Goal: Use online tool/utility: Utilize a website feature to perform a specific function

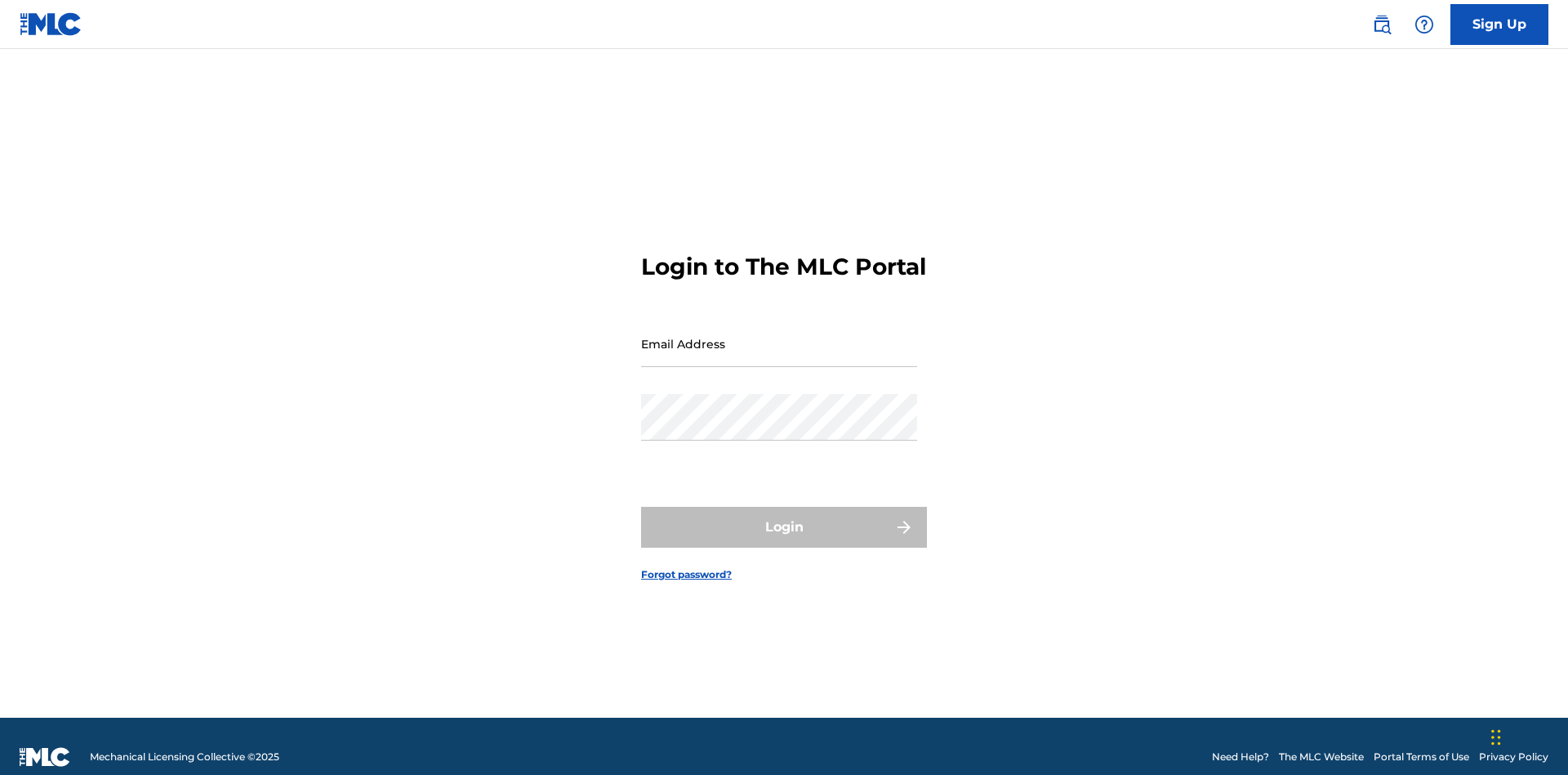
scroll to position [22, 0]
click at [780, 336] on input "Email Address" at bounding box center [780, 343] width 276 height 46
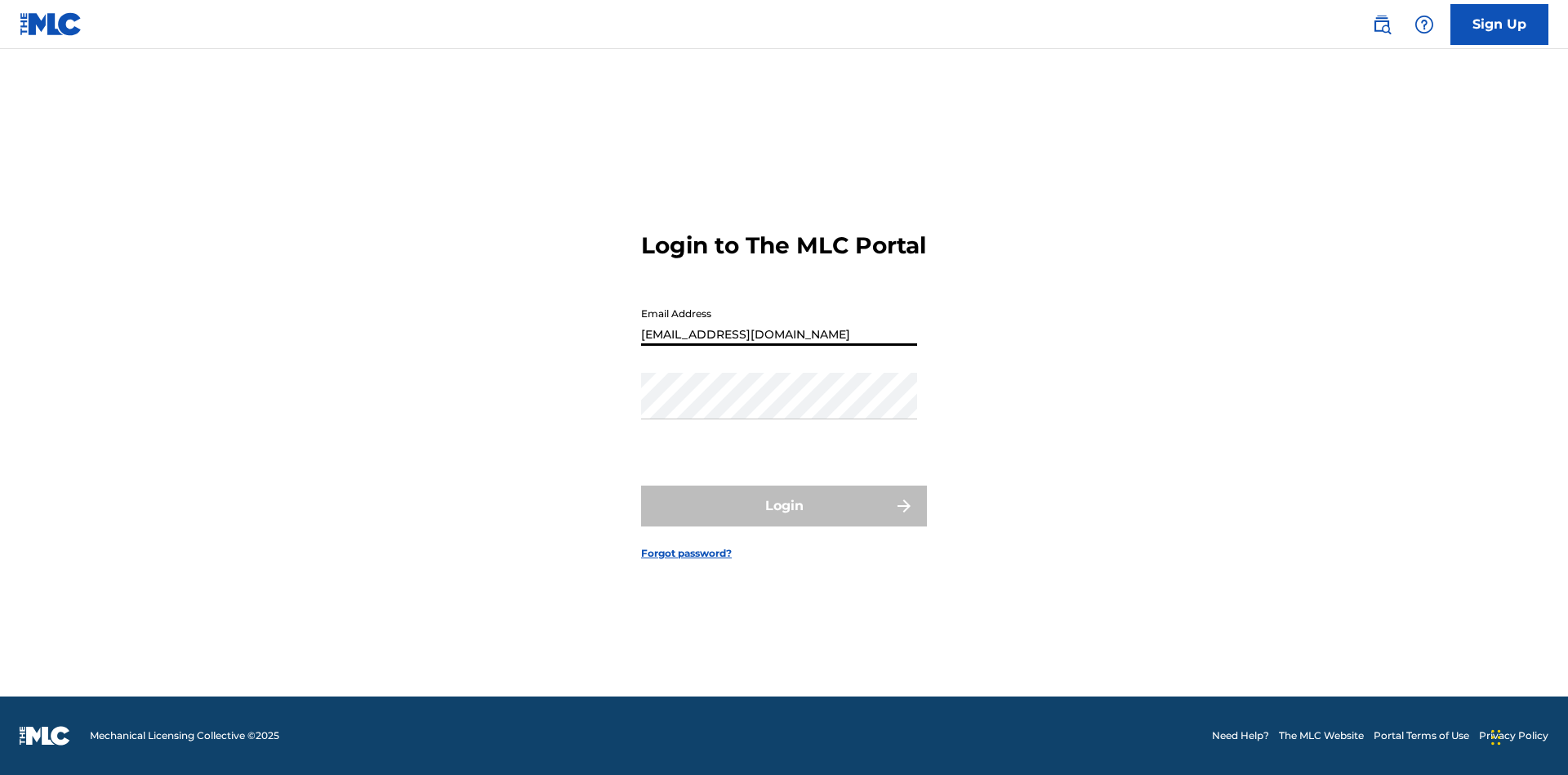
type input "[EMAIL_ADDRESS][DOMAIN_NAME]"
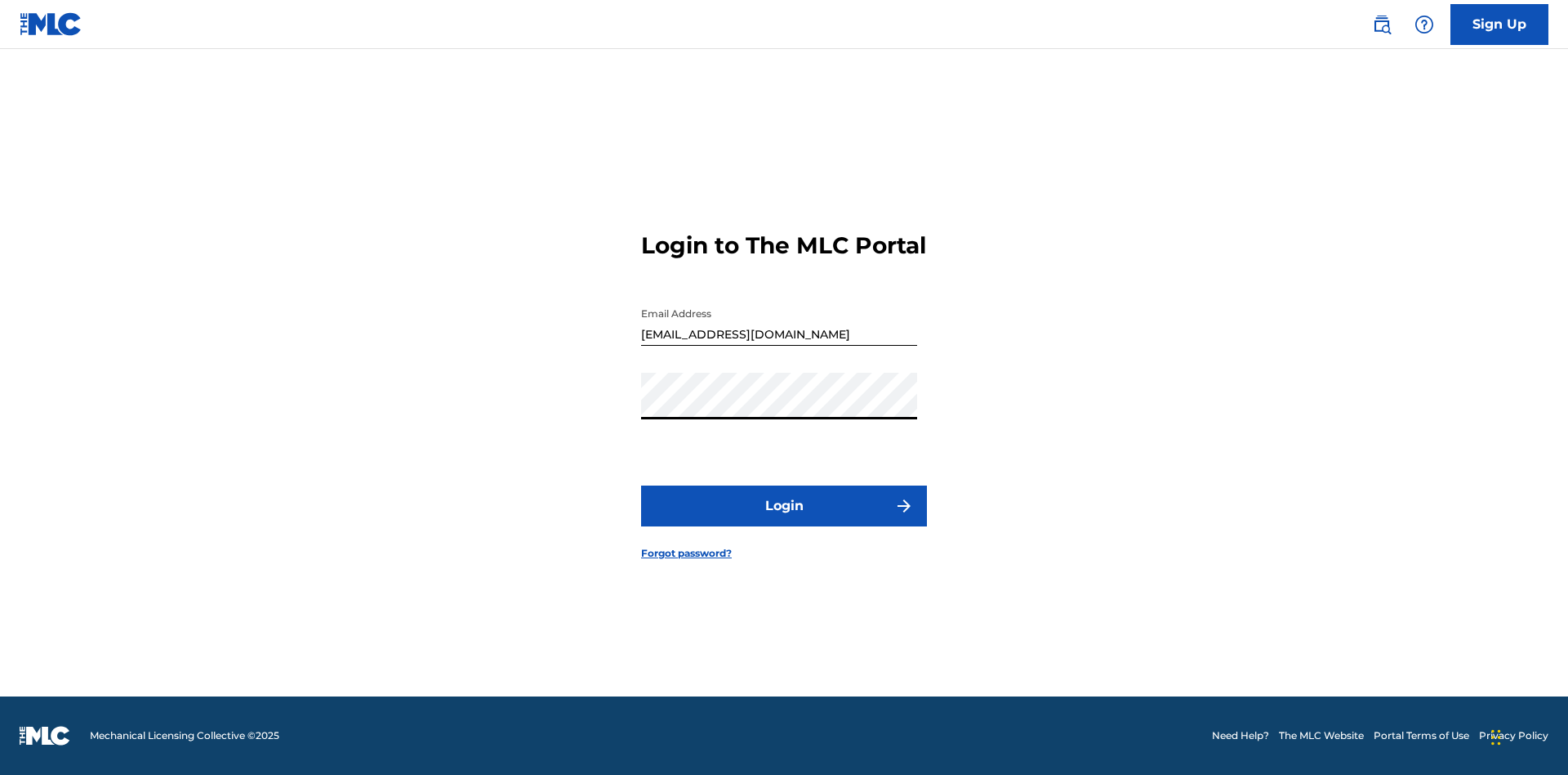
click at [784, 520] on button "Login" at bounding box center [784, 505] width 286 height 40
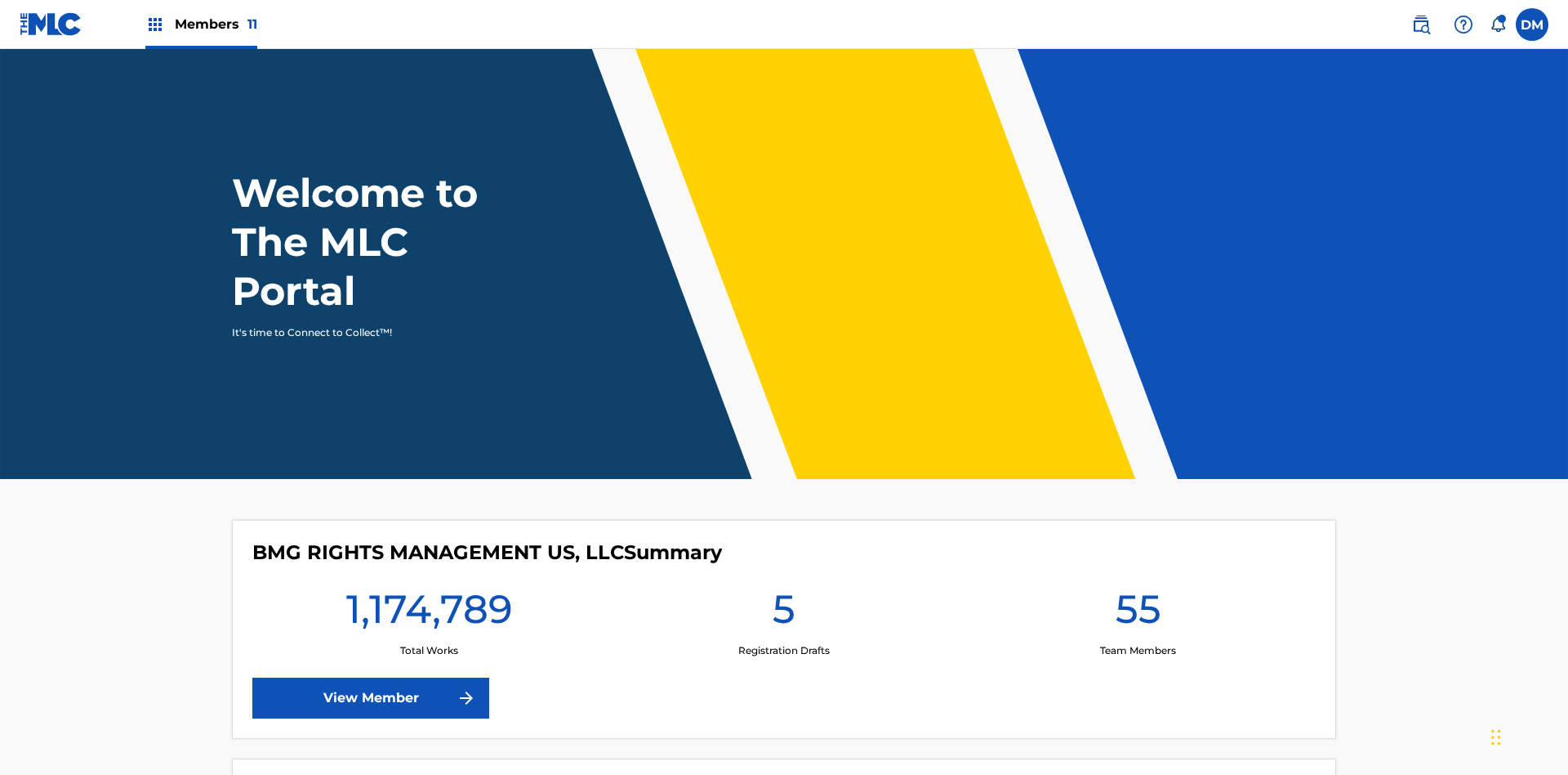
click at [201, 24] on span "Members 11" at bounding box center [216, 24] width 83 height 19
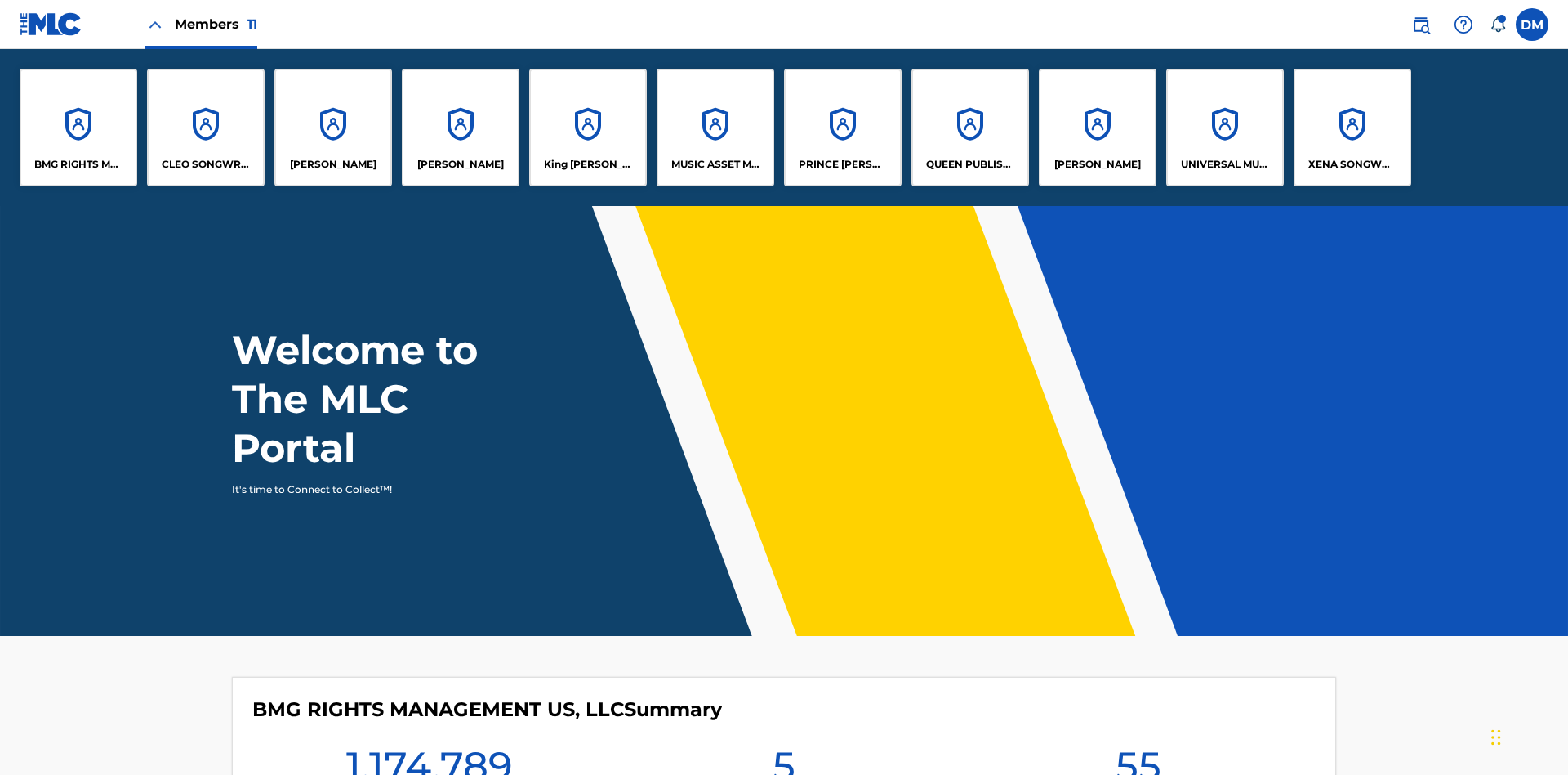
click at [970, 165] on p "QUEEN PUBLISHA" at bounding box center [971, 164] width 89 height 15
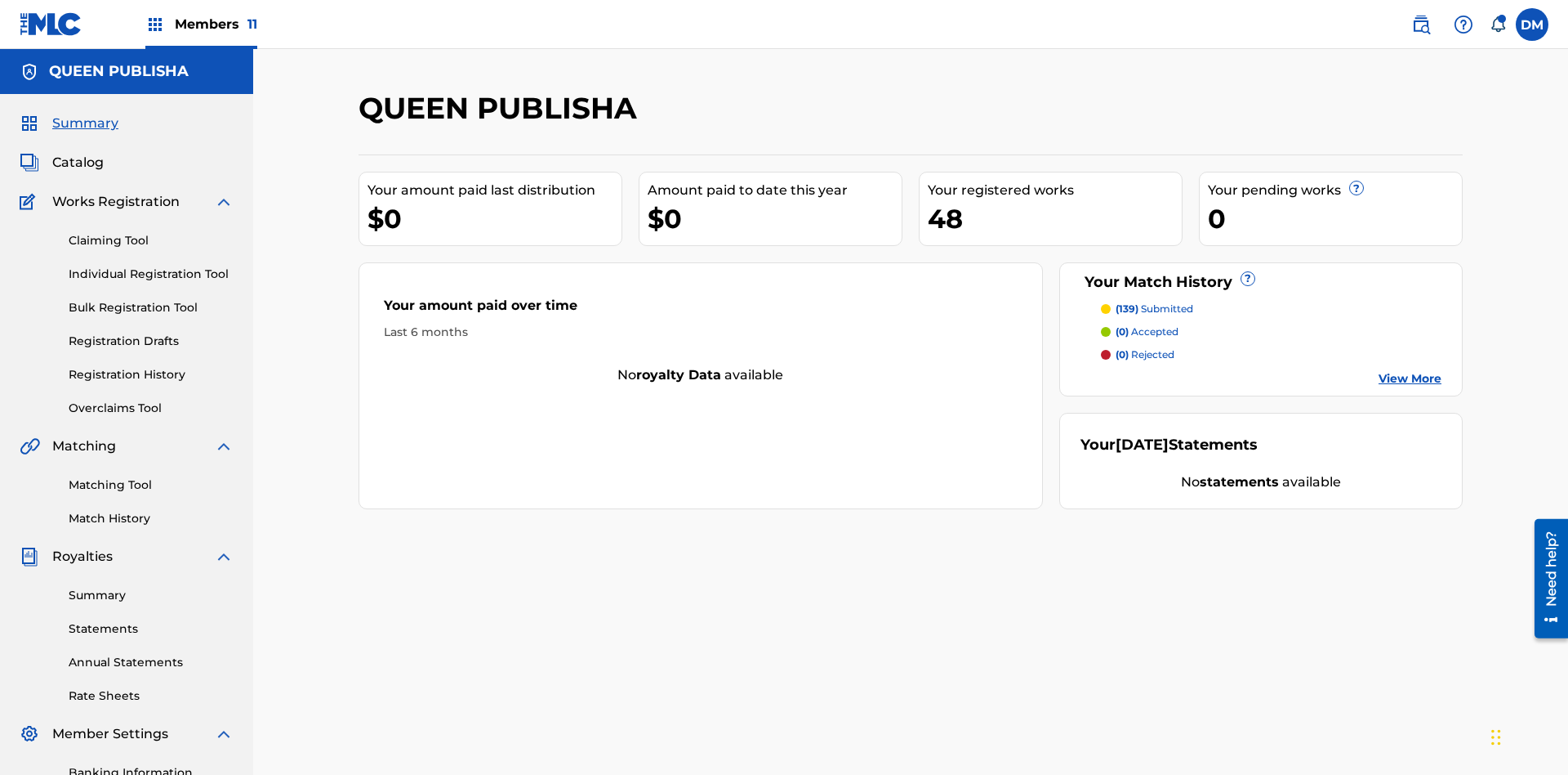
click at [151, 476] on link "Matching Tool" at bounding box center [151, 484] width 165 height 17
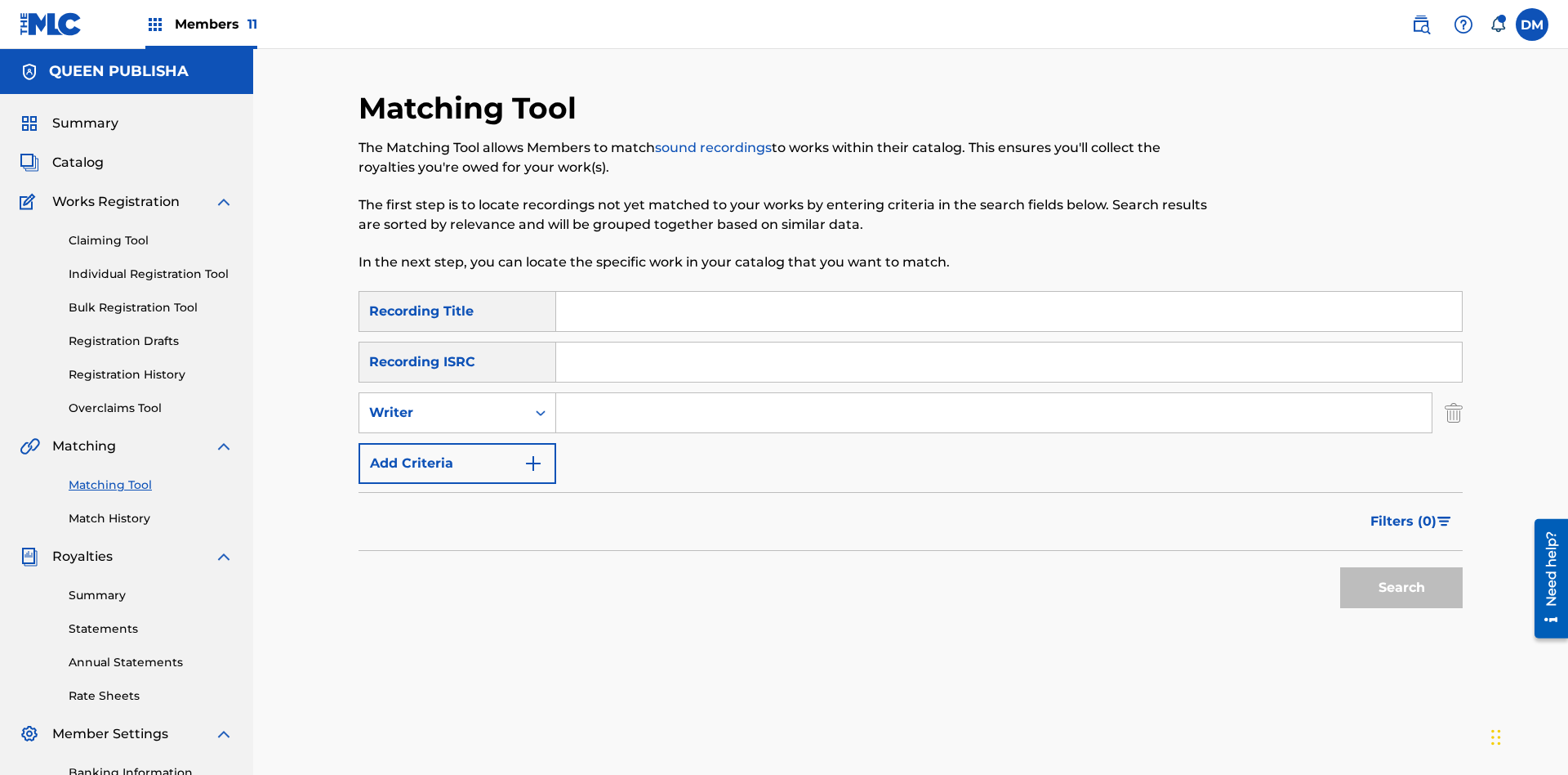
click at [457, 443] on button "Add Criteria" at bounding box center [457, 462] width 198 height 40
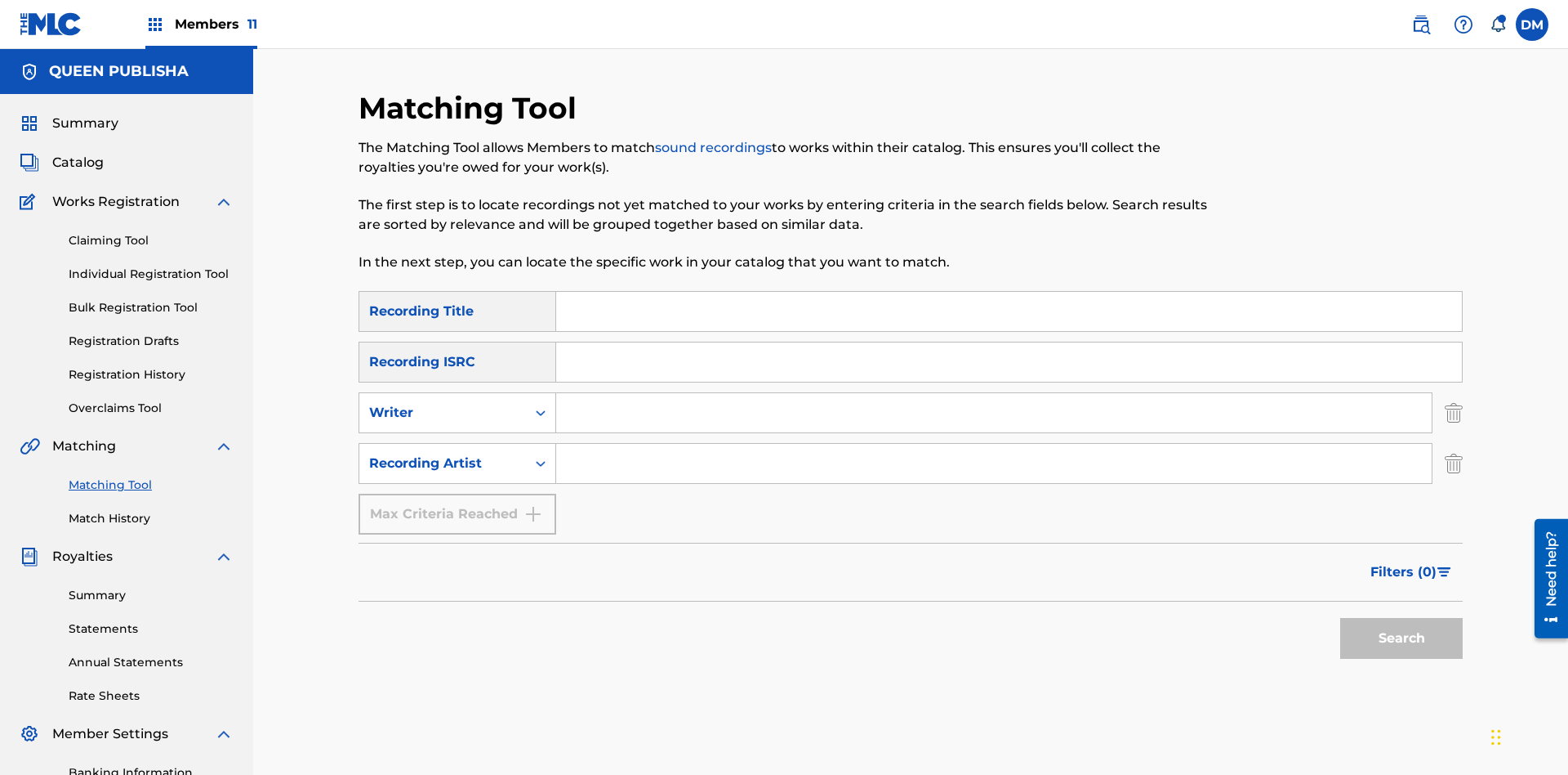
click at [1008, 292] on input "Search Form" at bounding box center [1008, 312] width 906 height 39
type input "The"
click at [1401, 617] on button "Search" at bounding box center [1401, 637] width 122 height 40
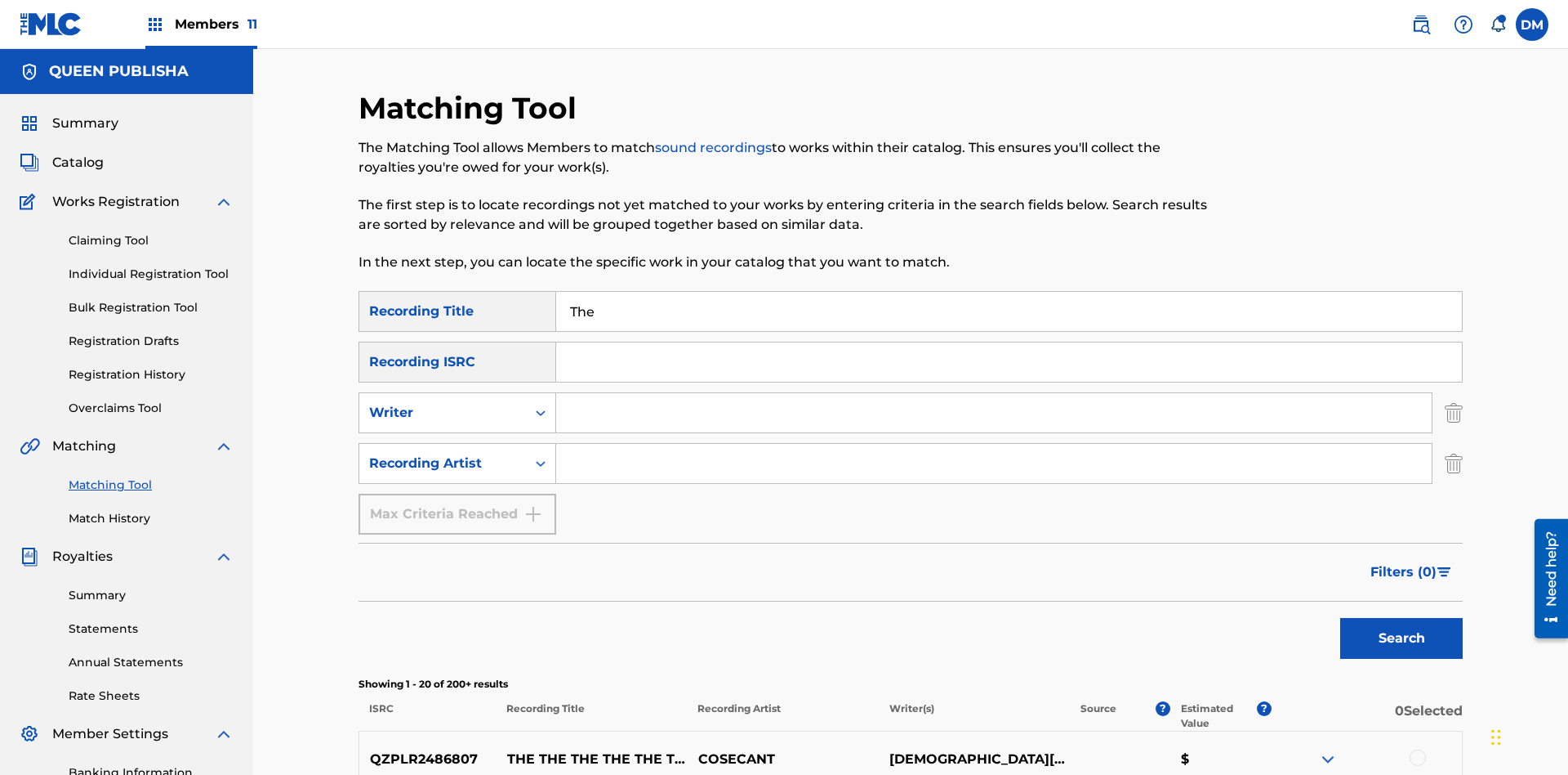
click at [1417, 749] on div at bounding box center [1417, 757] width 17 height 17
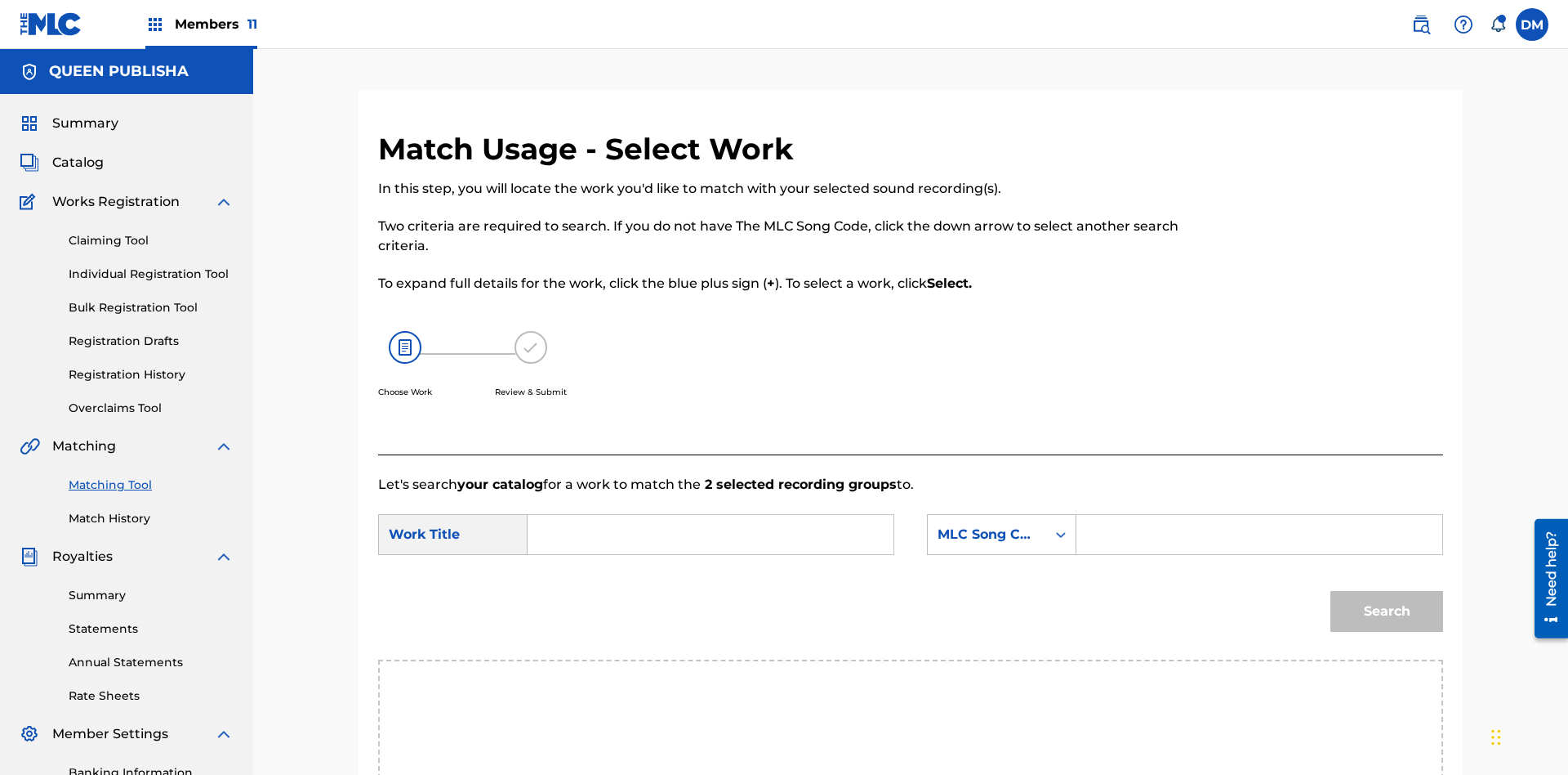
click at [711, 515] on input "Search Form" at bounding box center [710, 534] width 338 height 39
type input "ALL FIELDS FILLED"
